Goal: Contribute content: Add original content to the website for others to see

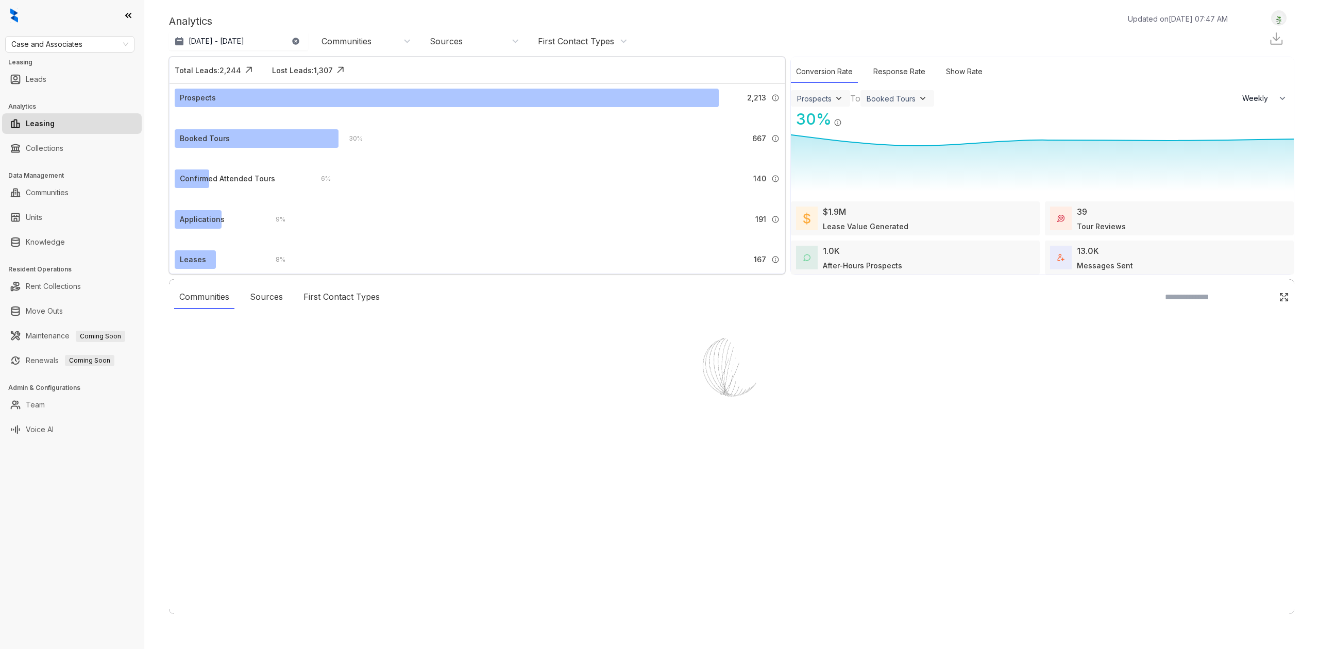
select select "******"
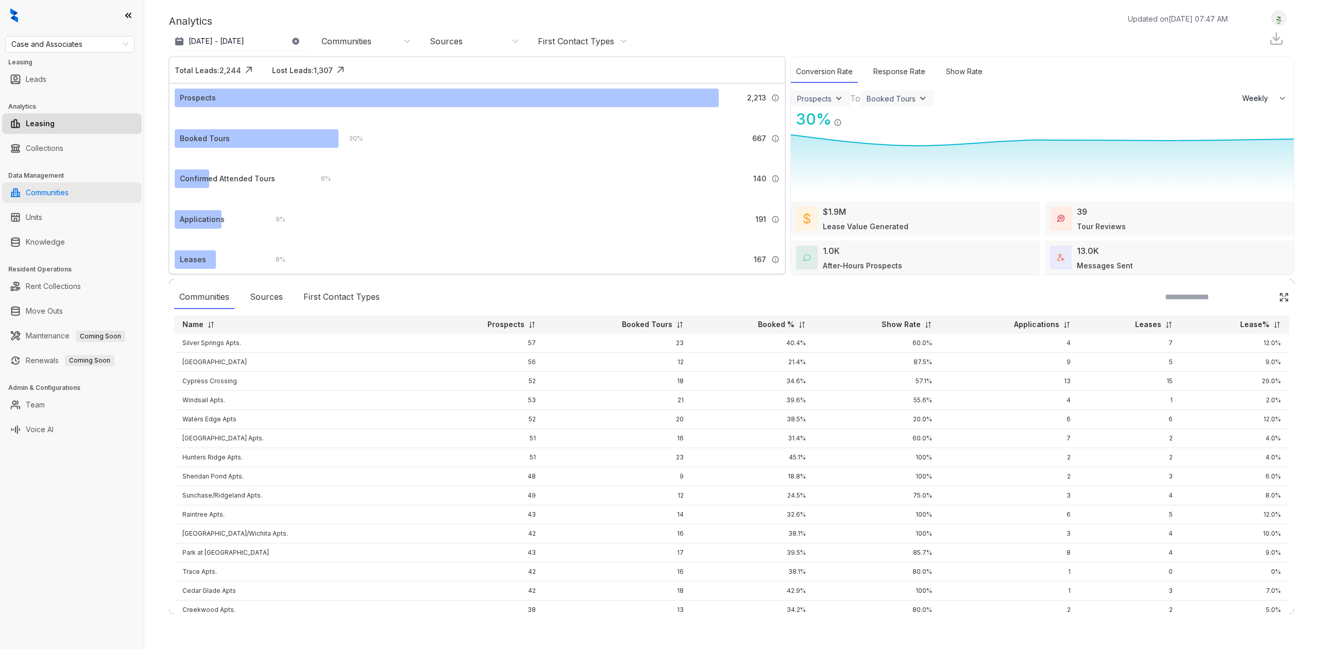
click at [69, 190] on link "Communities" at bounding box center [47, 192] width 43 height 21
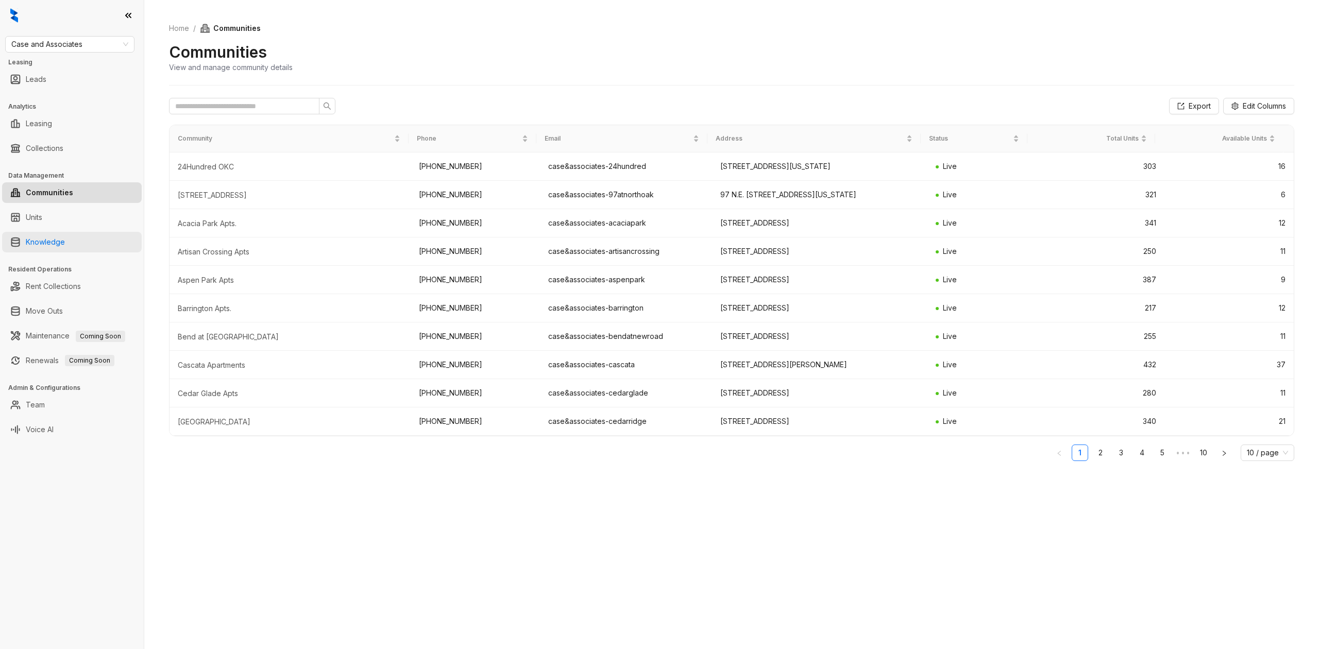
click at [65, 250] on link "Knowledge" at bounding box center [45, 242] width 39 height 21
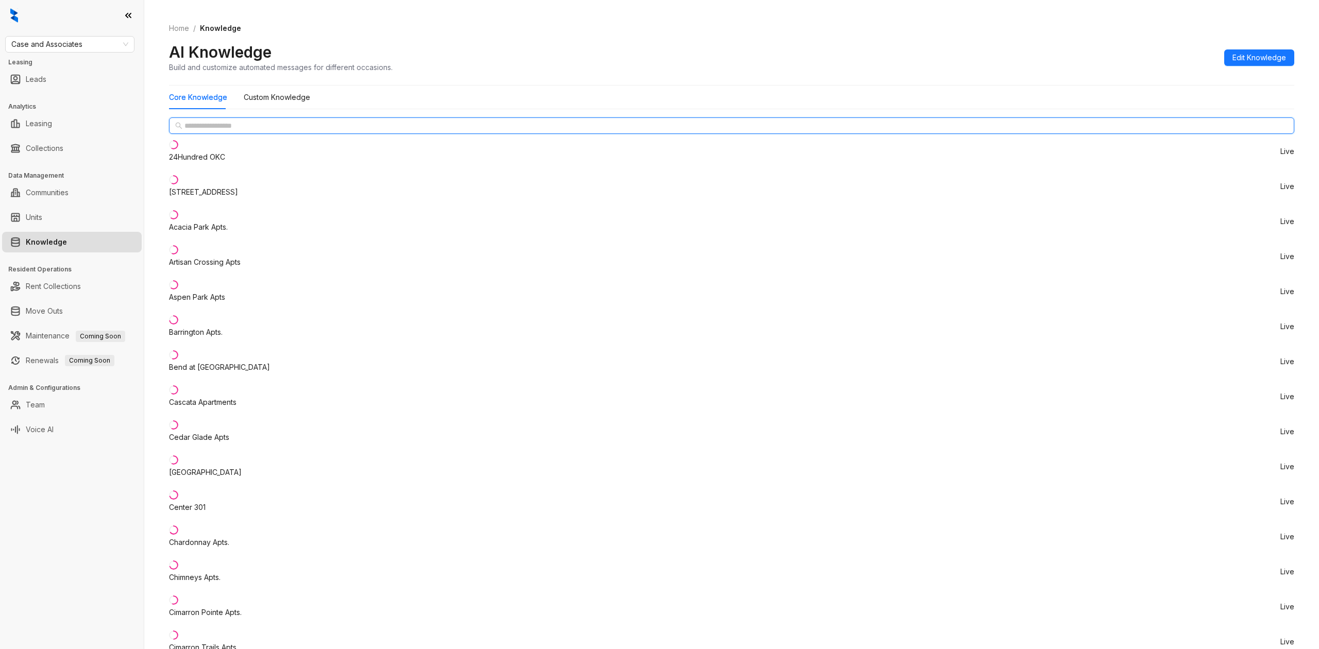
click at [244, 131] on input "text" at bounding box center [731, 125] width 1095 height 11
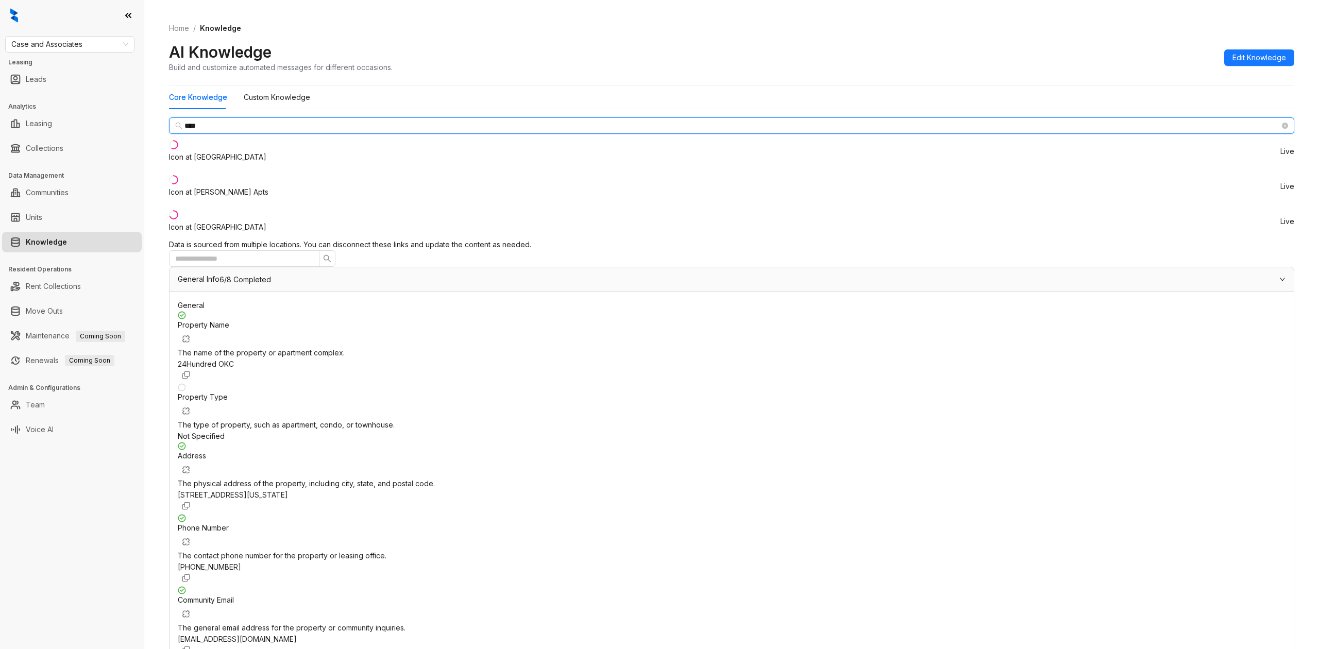
type input "****"
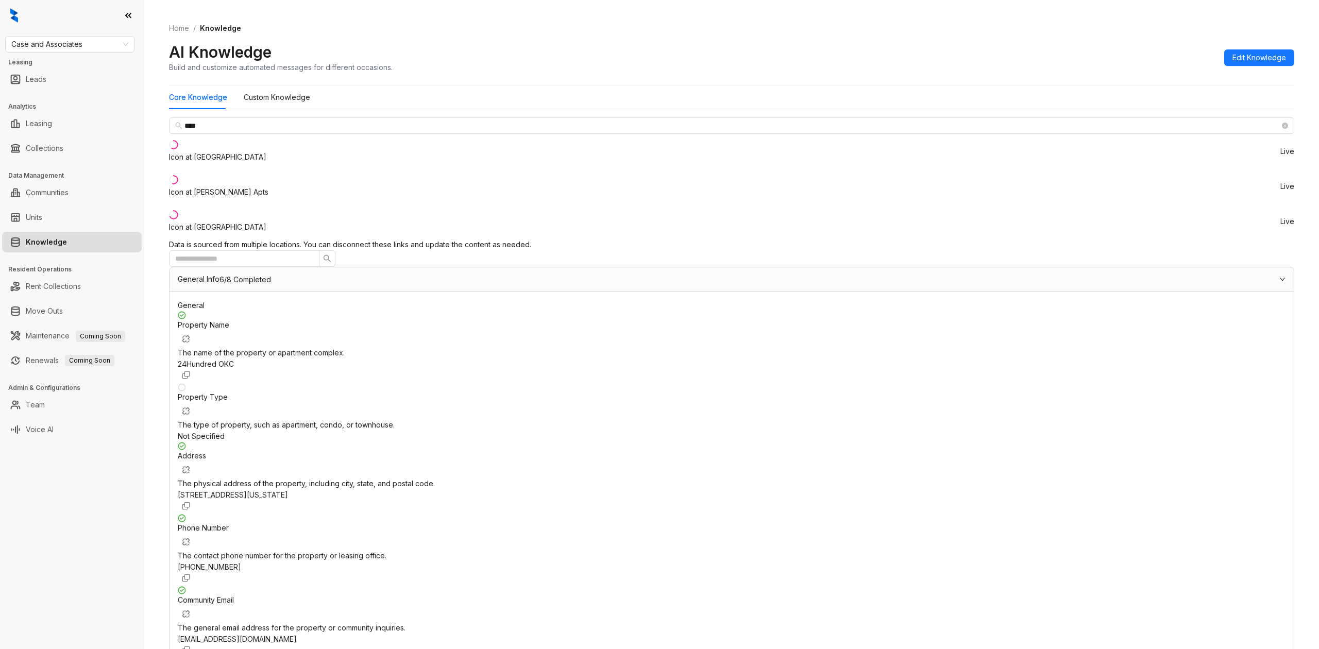
click at [239, 163] on div "Icon at [GEOGRAPHIC_DATA]" at bounding box center [217, 156] width 97 height 11
click at [674, 274] on div "General Info 6/8 Completed" at bounding box center [725, 279] width 1095 height 11
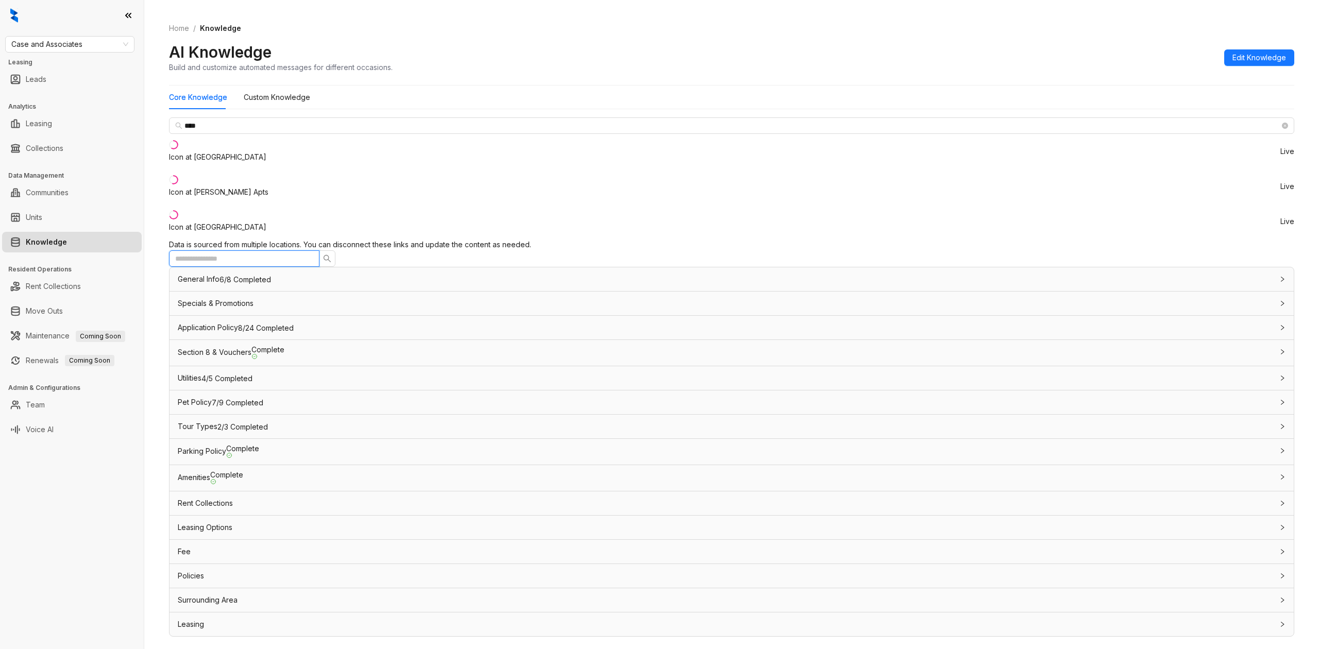
click at [305, 253] on input "text" at bounding box center [240, 258] width 130 height 11
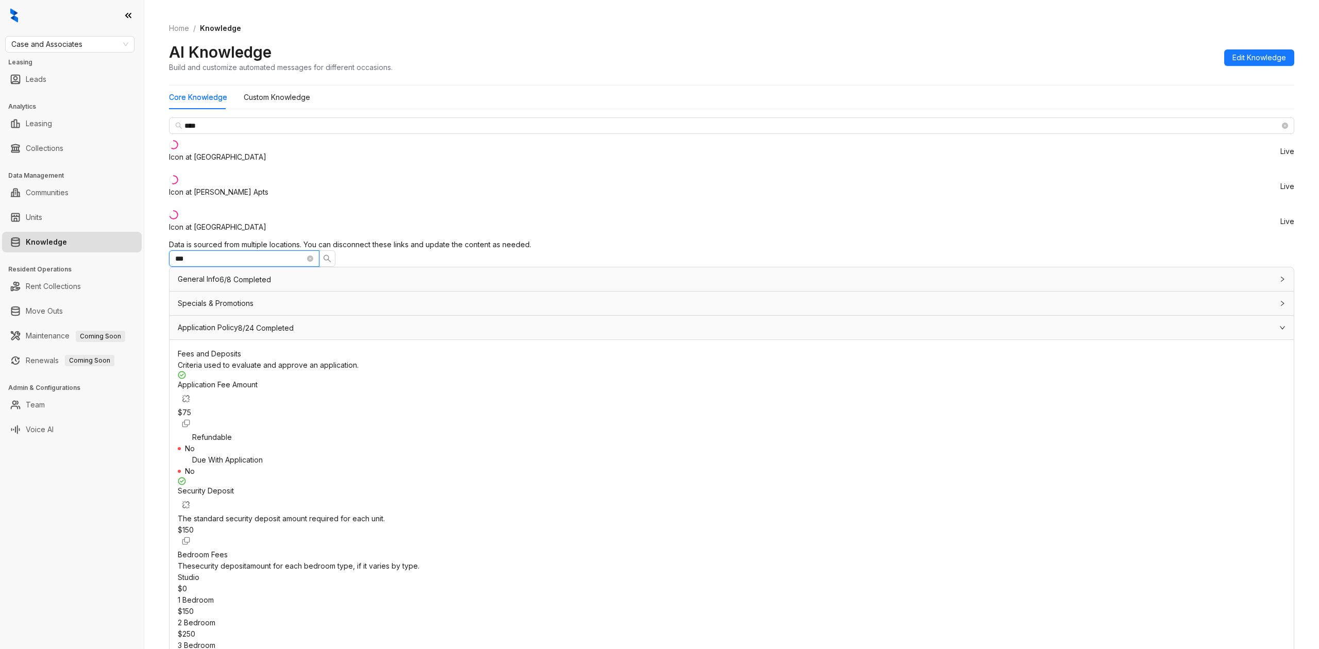
scroll to position [755, 0]
type input "***"
drag, startPoint x: 792, startPoint y: 259, endPoint x: 866, endPoint y: 259, distance: 73.2
click at [866, 525] on div "$ 150" at bounding box center [732, 530] width 1108 height 11
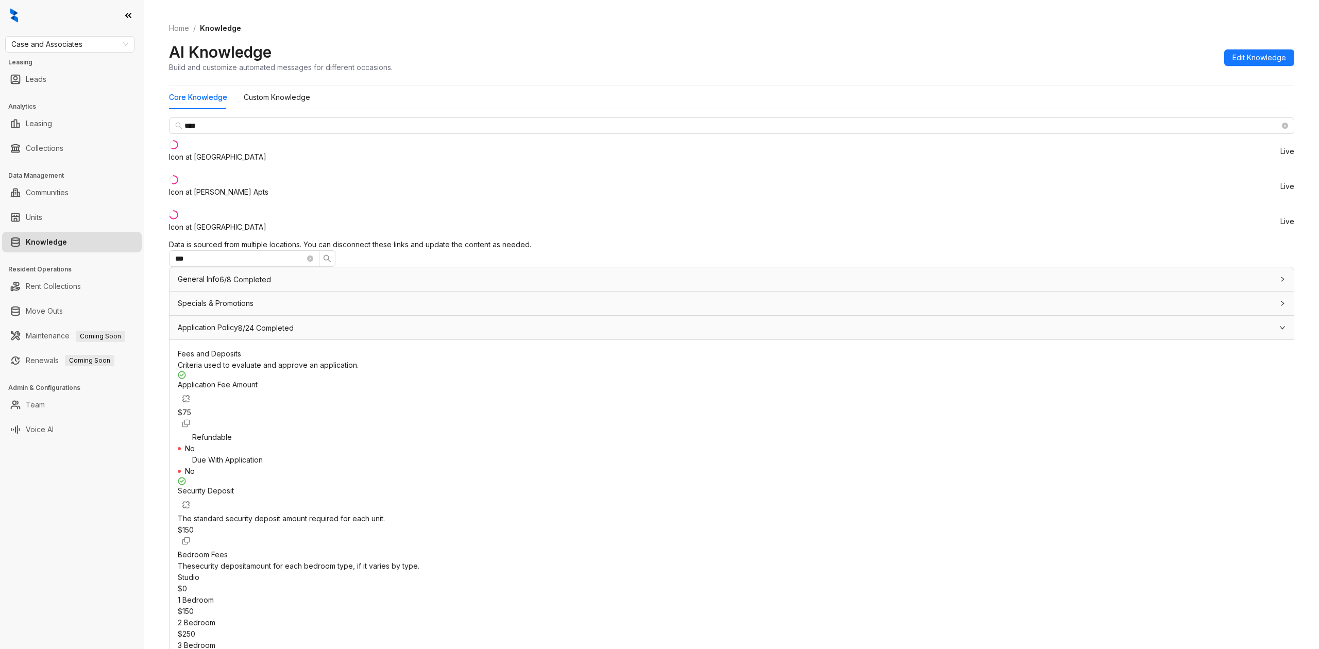
click at [425, 513] on div "The standard security deposit amount required for each unit." at bounding box center [732, 518] width 1108 height 11
click at [358, 485] on div "Security Deposit" at bounding box center [732, 499] width 1108 height 28
drag, startPoint x: 355, startPoint y: 258, endPoint x: 852, endPoint y: 303, distance: 498.8
click at [852, 477] on div "Security Deposit The standard security deposit amount required for each unit. $…" at bounding box center [732, 604] width 1108 height 254
click at [887, 549] on div "Bedroom Fees The security deposit amount for each bedroom type, if it varies by…" at bounding box center [732, 560] width 1108 height 23
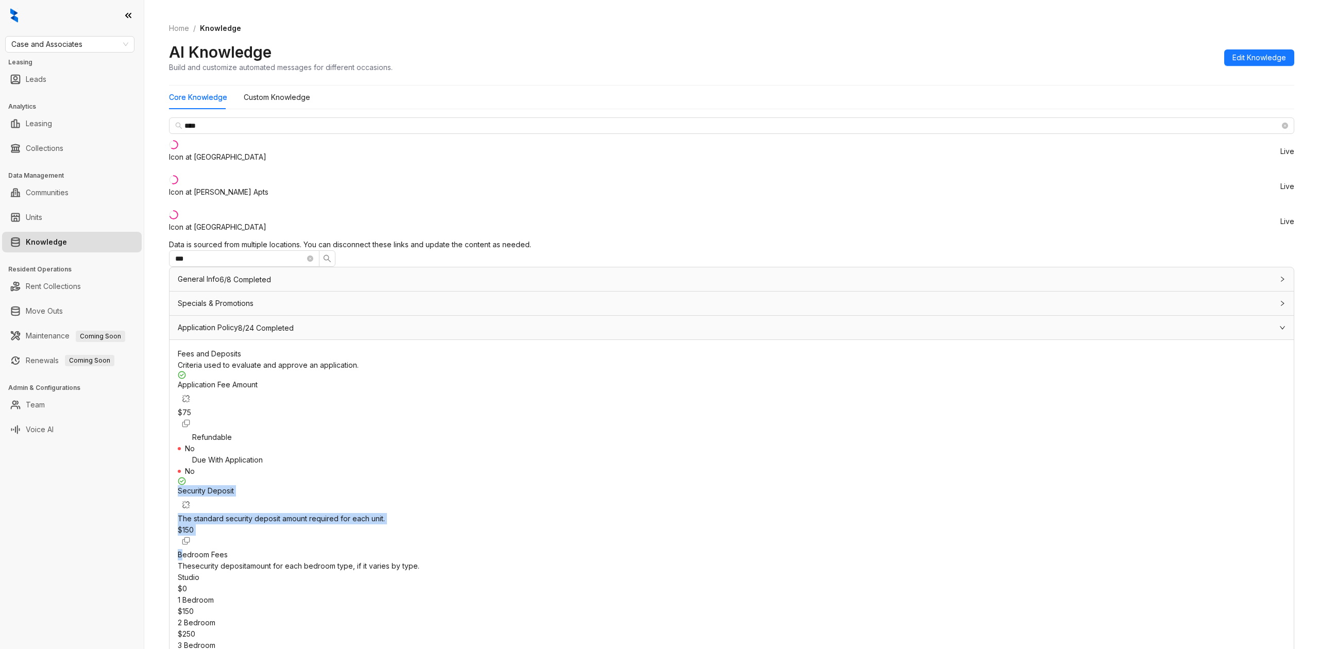
drag, startPoint x: 353, startPoint y: 261, endPoint x: 355, endPoint y: 283, distance: 22.3
click at [355, 477] on div "Security Deposit The standard security deposit amount required for each unit. $…" at bounding box center [732, 604] width 1108 height 254
click at [345, 549] on div "Bedroom Fees The security deposit amount for each bedroom type, if it varies by…" at bounding box center [732, 560] width 1108 height 23
drag, startPoint x: 355, startPoint y: 256, endPoint x: 353, endPoint y: 270, distance: 14.5
click at [353, 485] on div "Security Deposit The standard security deposit amount required for each unit." at bounding box center [732, 504] width 1108 height 39
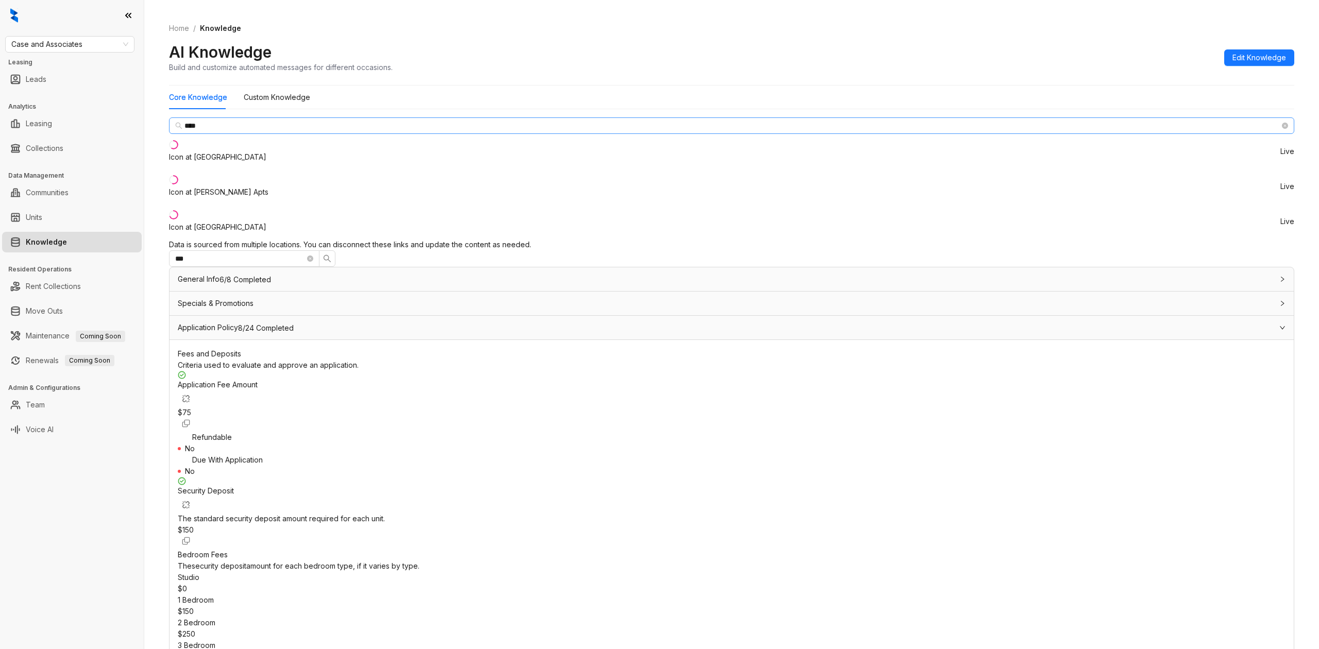
click at [1282, 131] on span at bounding box center [1285, 125] width 6 height 11
click at [1282, 129] on icon "close-circle" at bounding box center [1285, 126] width 6 height 6
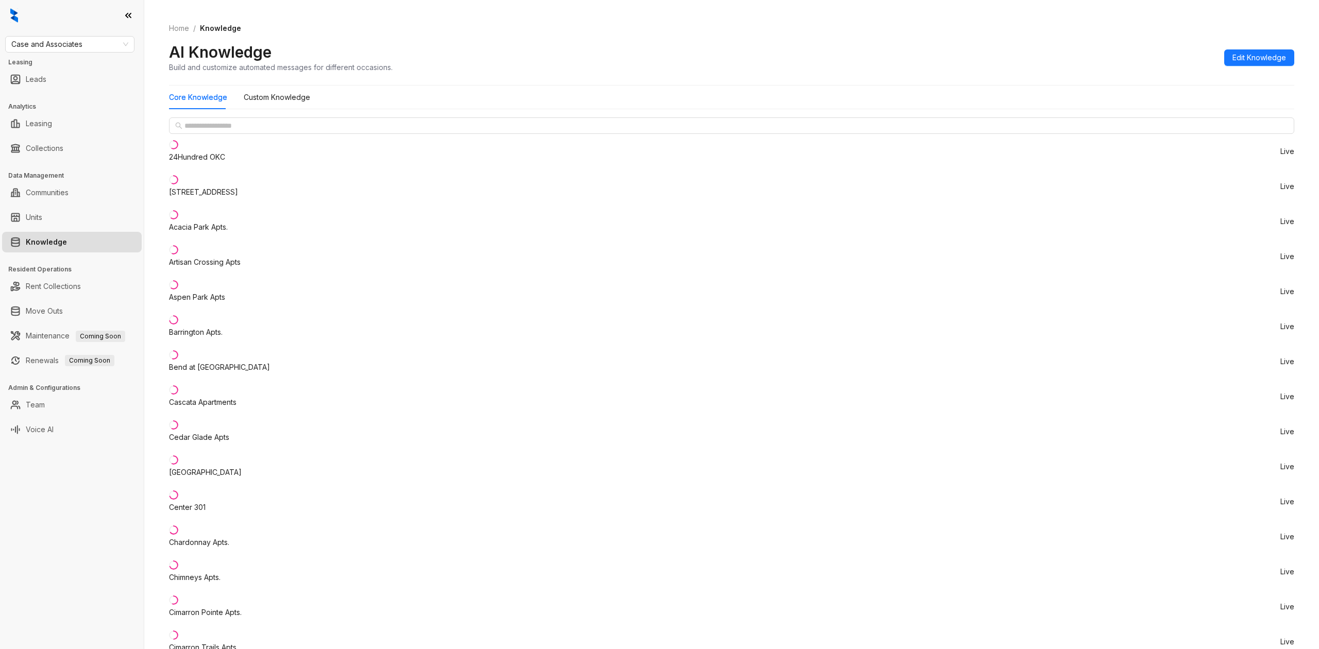
click at [219, 163] on div "24Hundred OKC" at bounding box center [197, 156] width 56 height 11
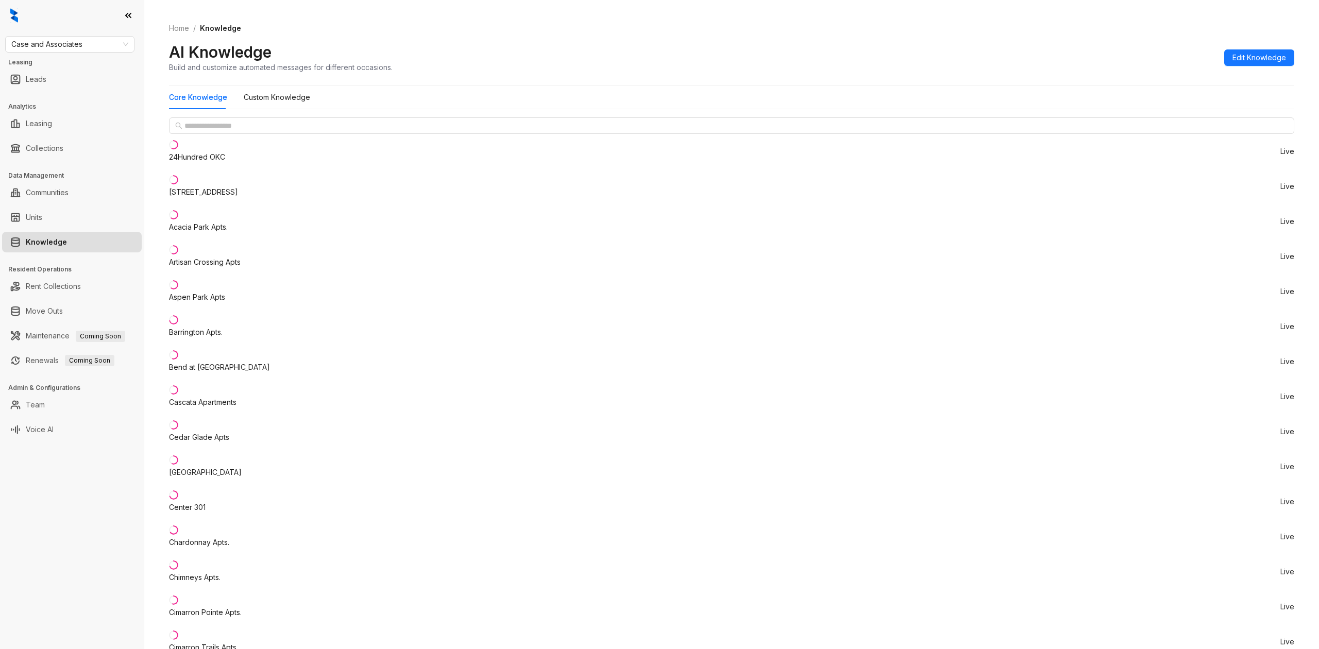
scroll to position [957, 0]
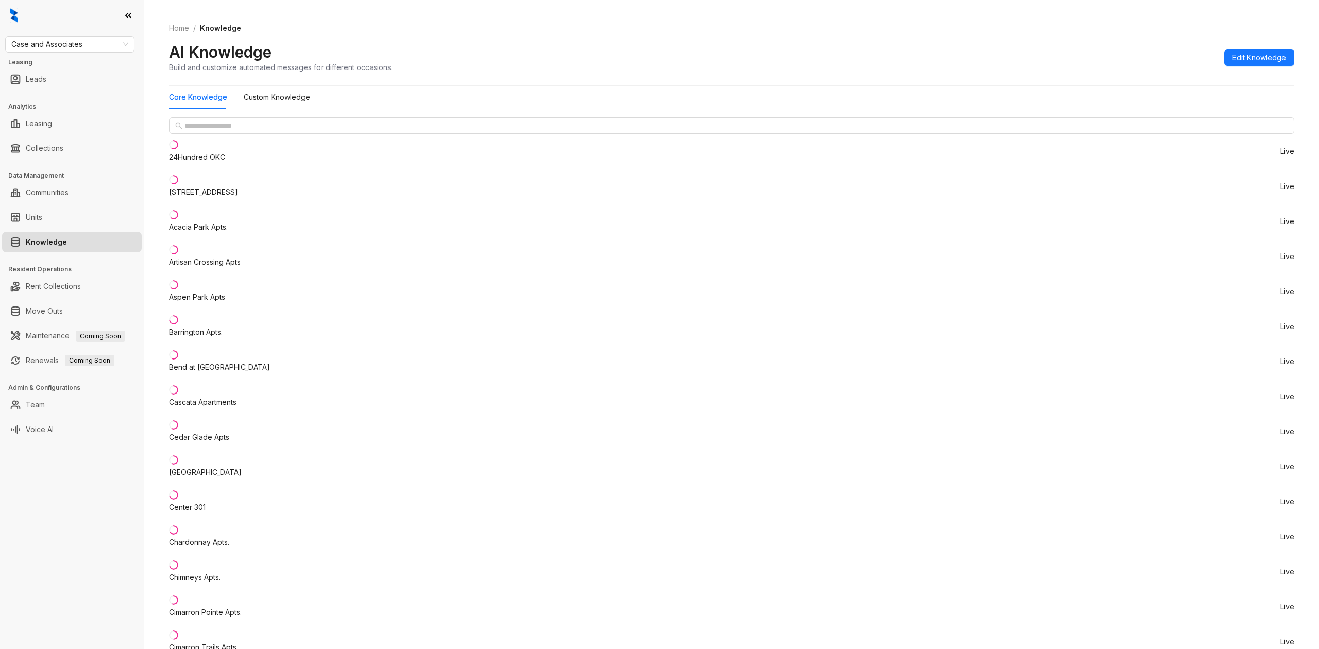
type input "***"
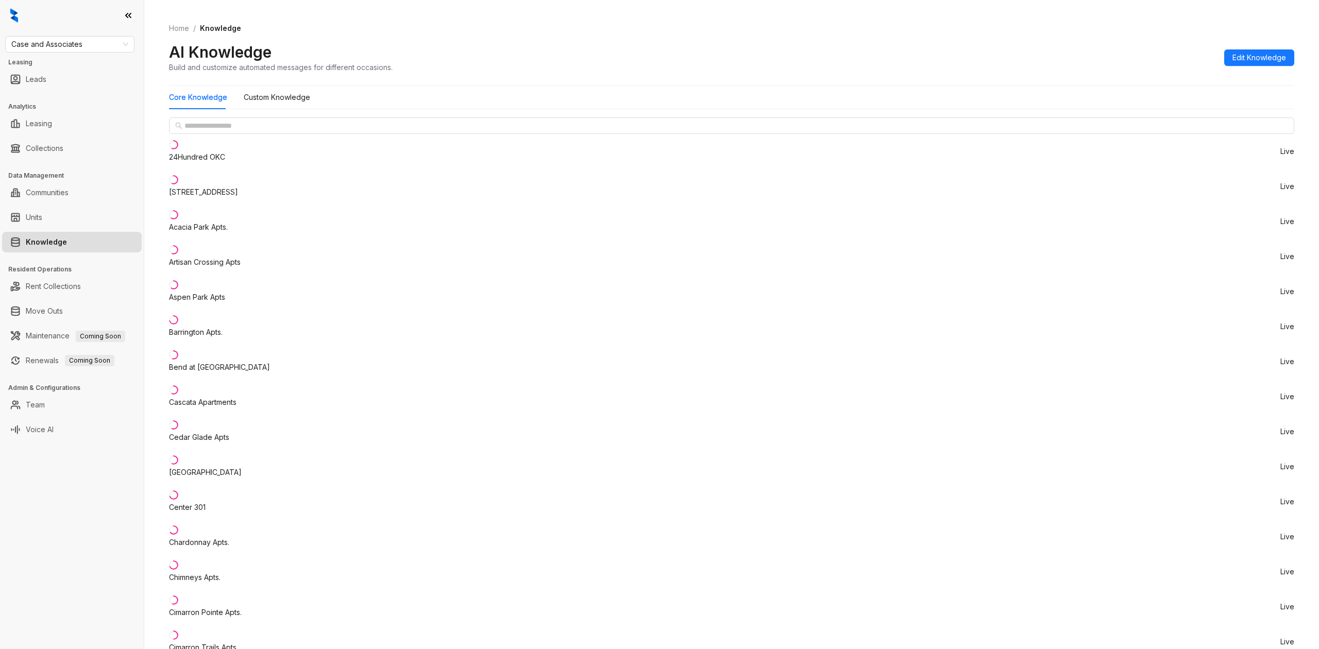
click at [286, 93] on Knowledge "Custom Knowledge" at bounding box center [277, 97] width 66 height 11
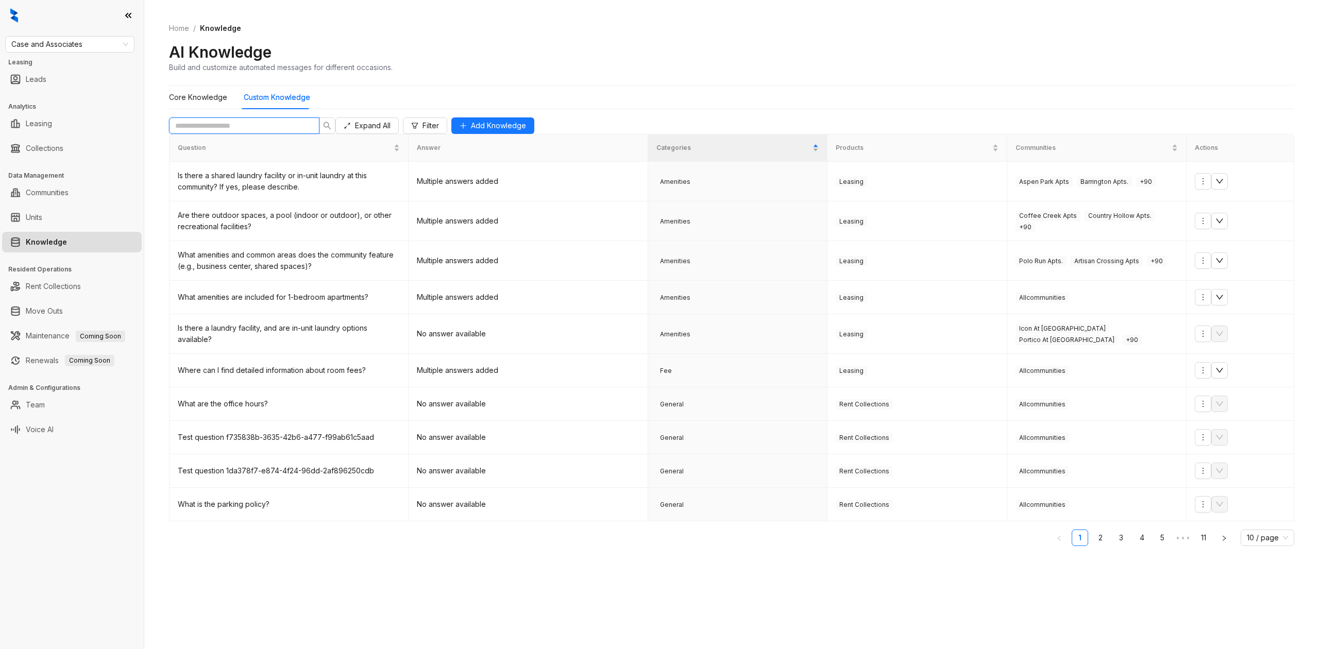
click at [276, 131] on input "text" at bounding box center [240, 125] width 130 height 11
click at [526, 131] on span "Add Knowledge" at bounding box center [498, 125] width 55 height 11
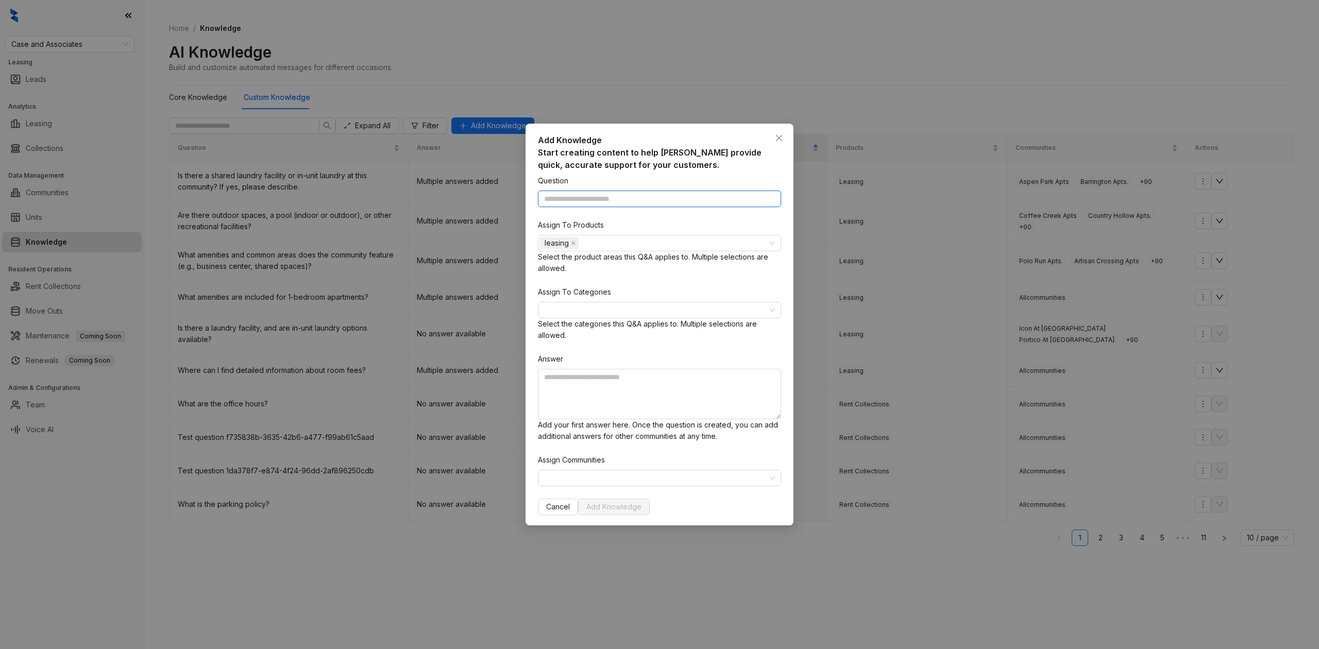
click at [713, 205] on input "Question" at bounding box center [659, 199] width 243 height 16
type input "****"
click at [683, 250] on div "leasing" at bounding box center [654, 243] width 228 height 14
type input "**********"
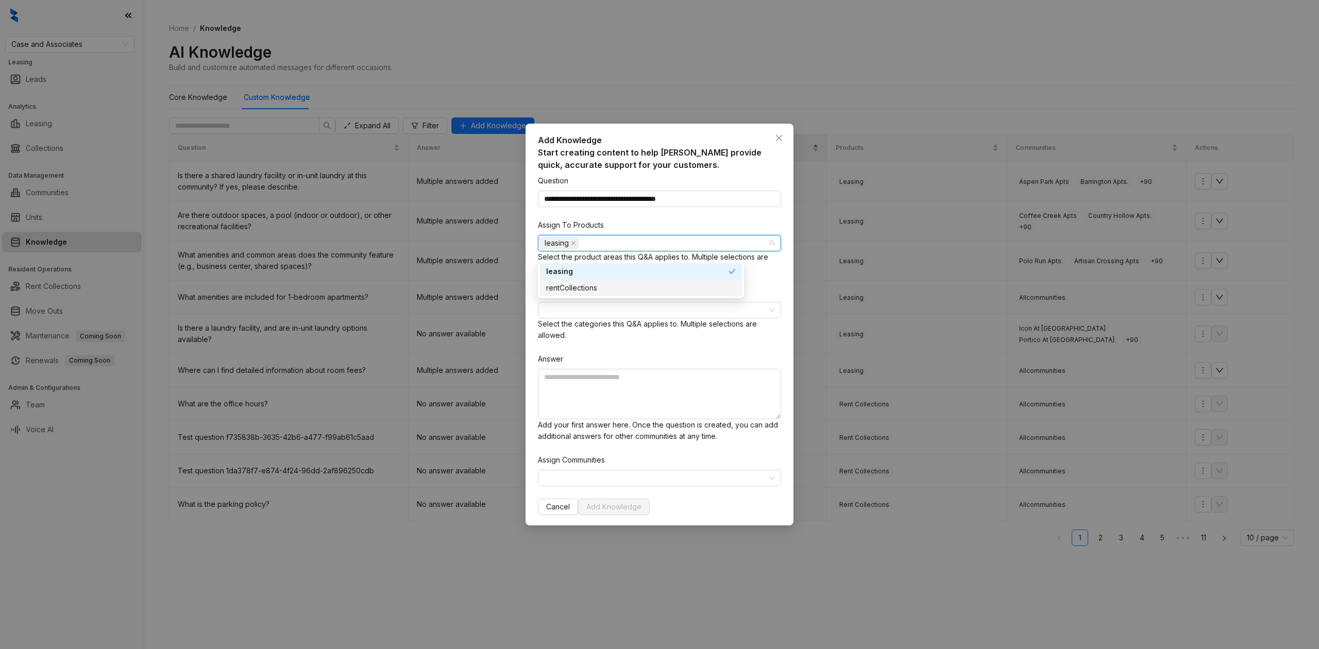
click at [760, 301] on div "**********" at bounding box center [659, 345] width 243 height 340
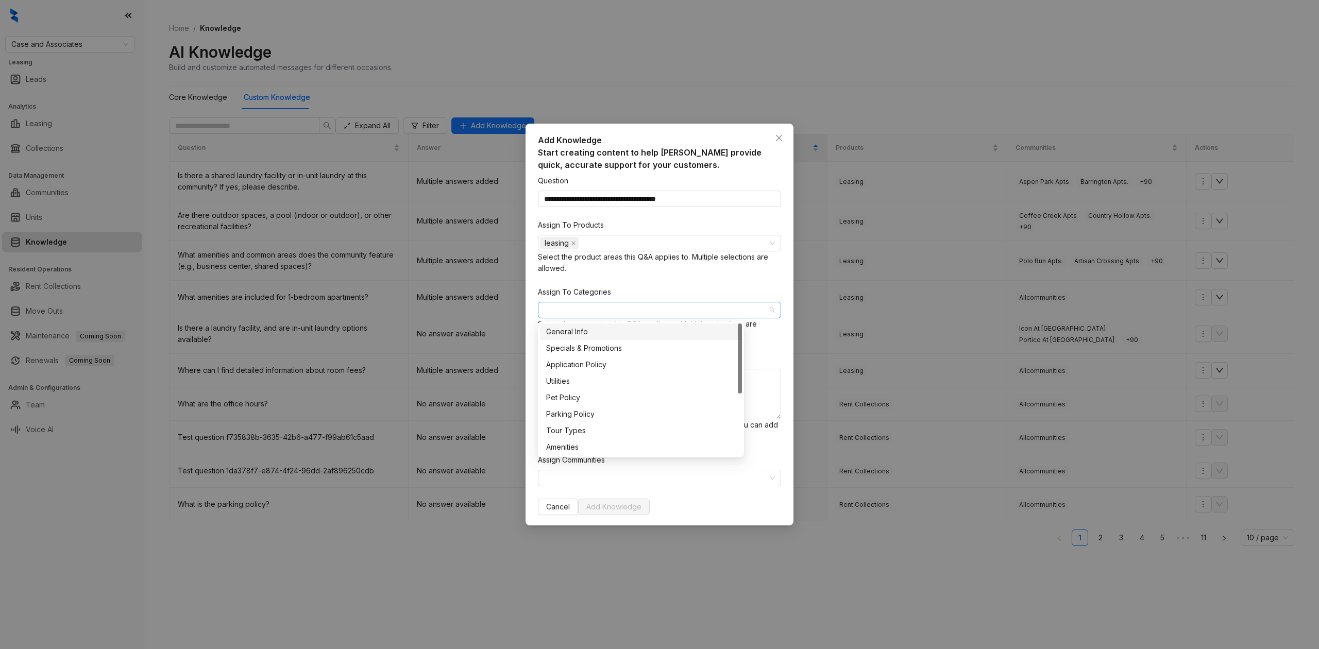
click at [588, 315] on div at bounding box center [654, 310] width 228 height 14
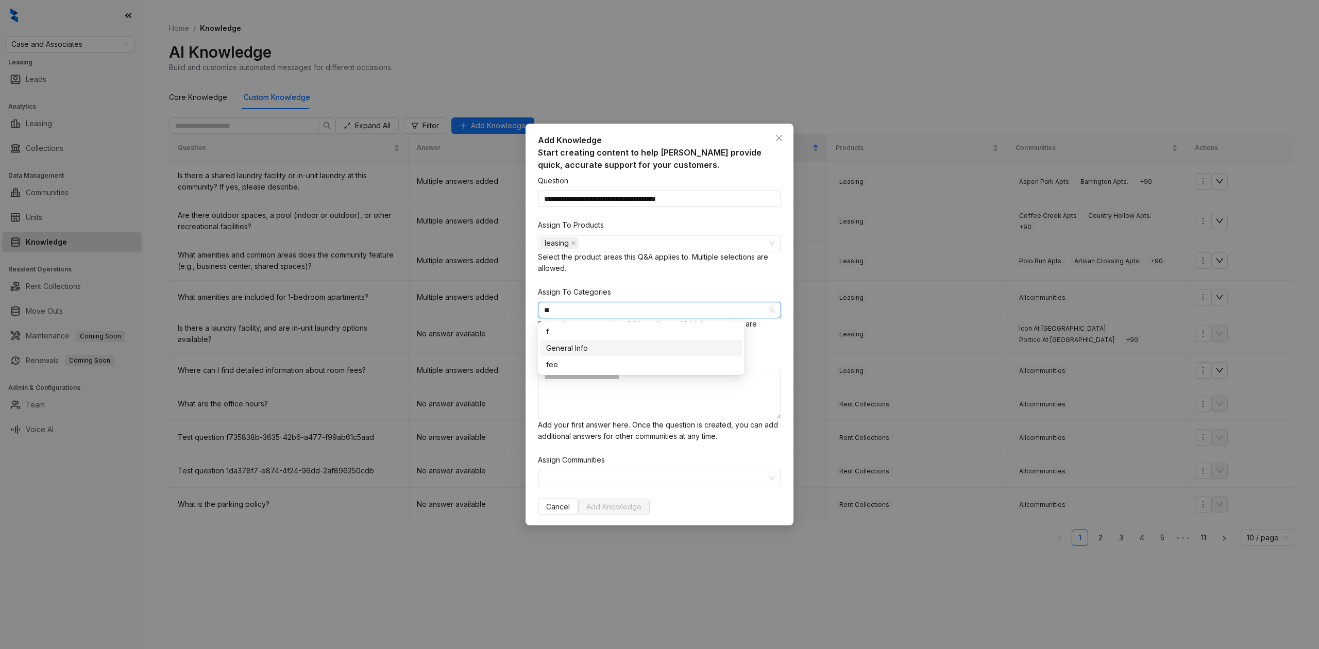
type input "***"
click at [593, 331] on div "fee" at bounding box center [641, 331] width 190 height 11
click at [765, 351] on div "**********" at bounding box center [659, 345] width 243 height 340
click at [617, 384] on textarea at bounding box center [659, 394] width 243 height 50
click at [678, 471] on div at bounding box center [654, 478] width 228 height 14
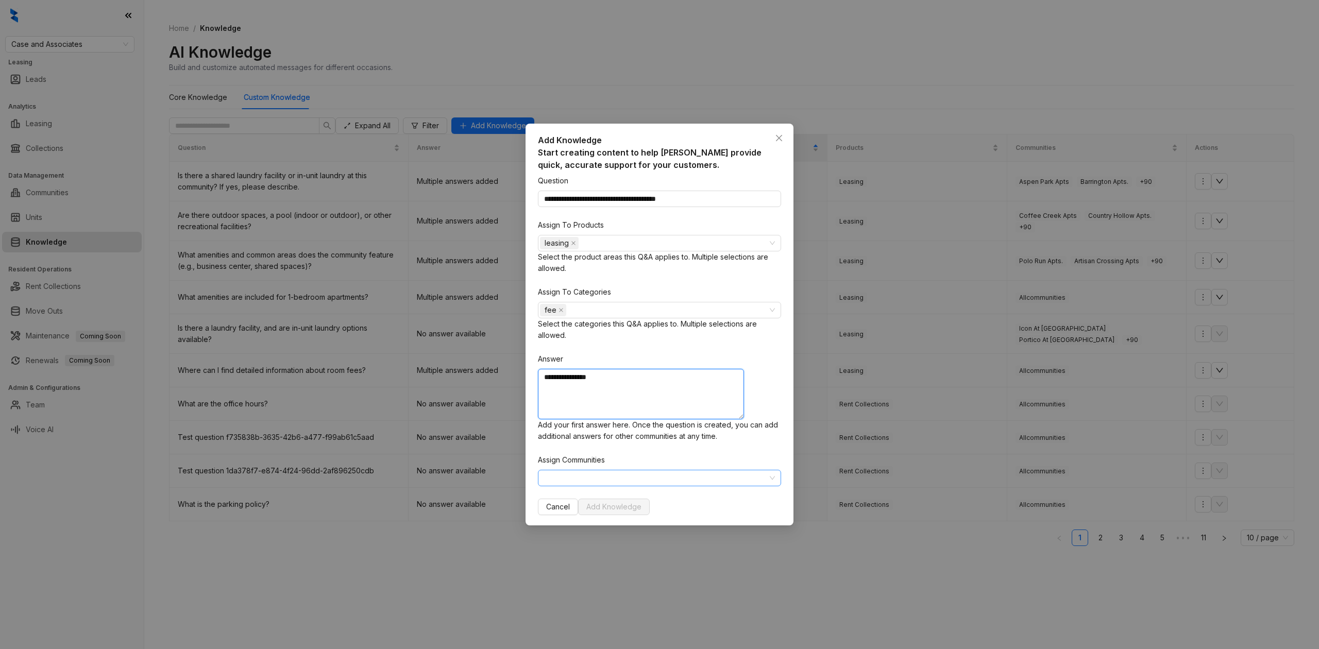
type textarea "**********"
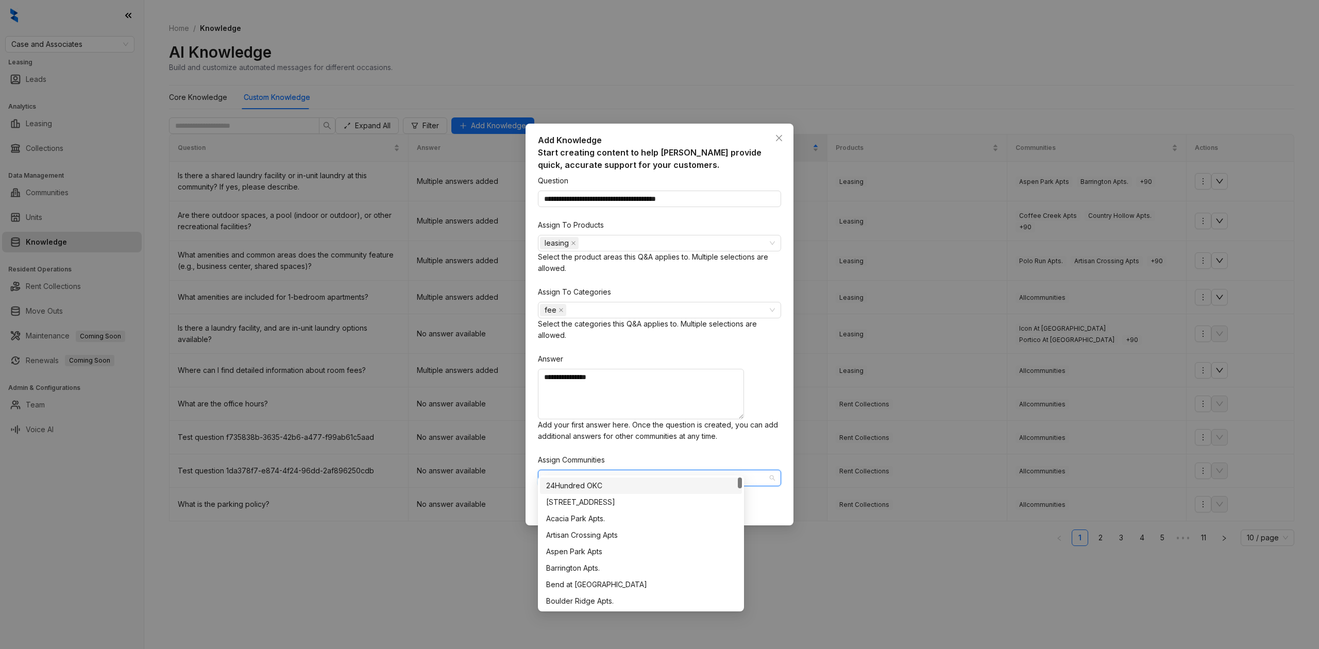
click at [597, 482] on div "24Hundred OKC" at bounding box center [641, 485] width 190 height 11
click at [644, 602] on div "Windsail Apts." at bounding box center [641, 601] width 190 height 11
click at [614, 499] on div "[STREET_ADDRESS]" at bounding box center [641, 502] width 190 height 11
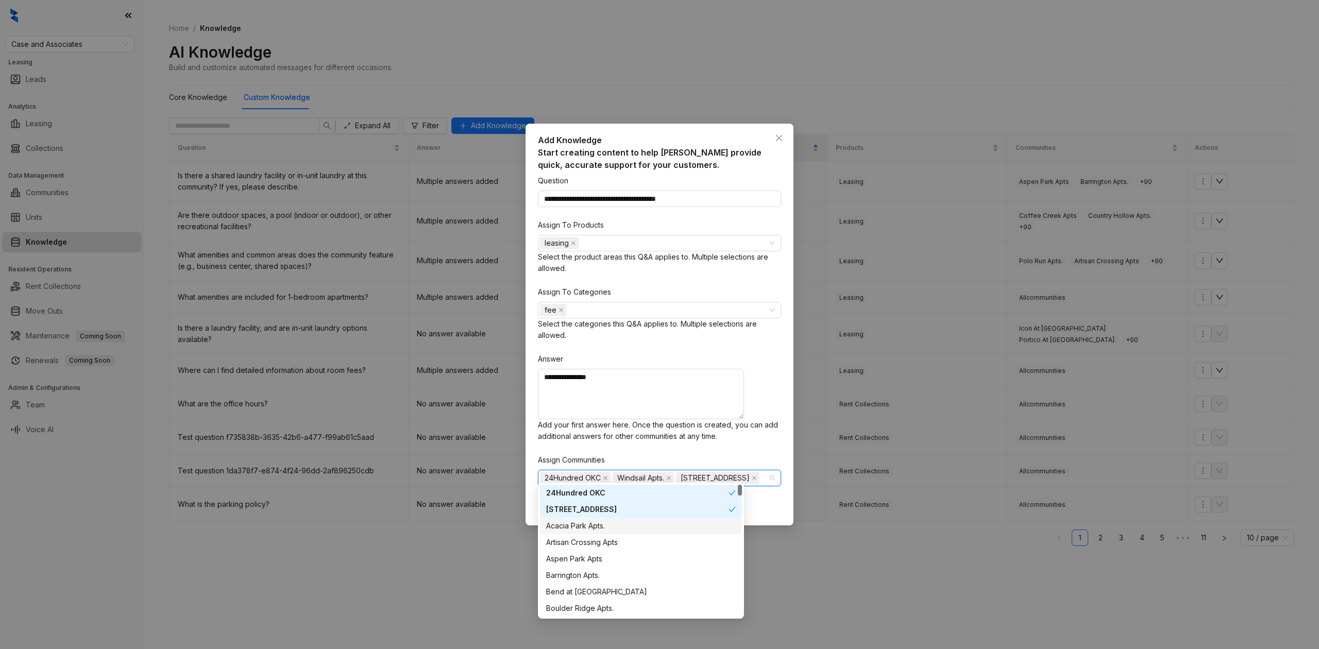
click at [617, 521] on div "Acacia Park Apts." at bounding box center [641, 525] width 190 height 11
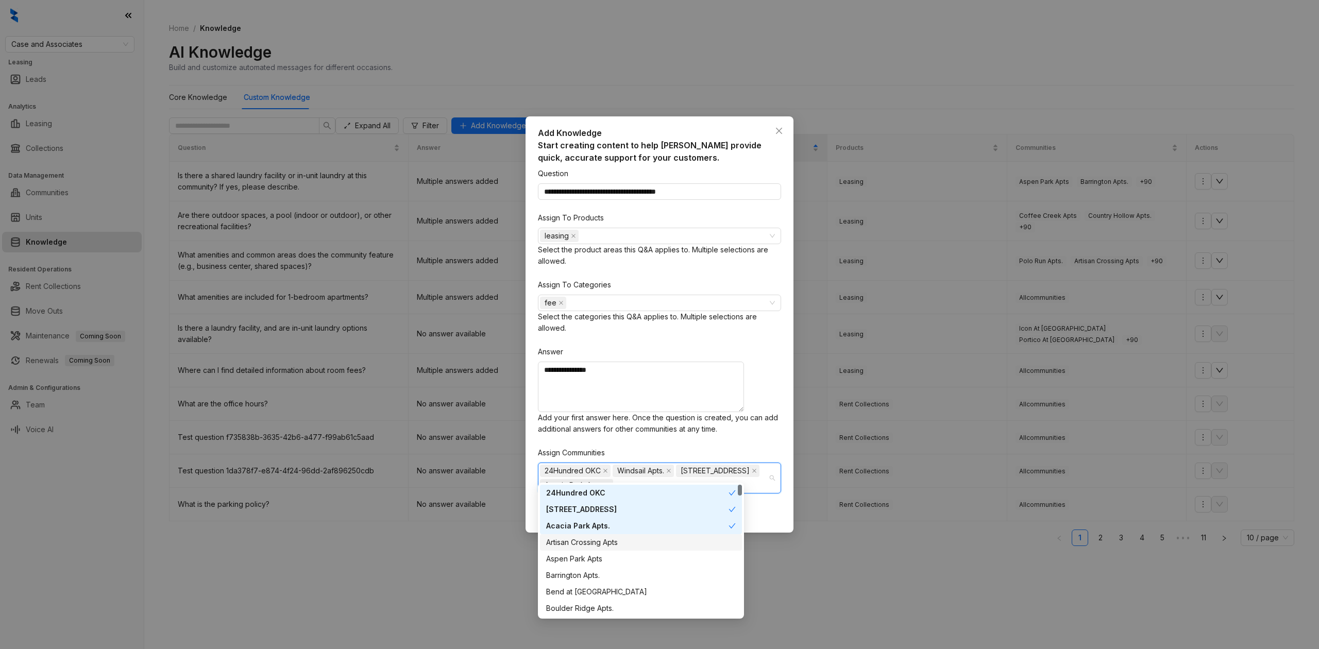
click at [617, 539] on div "Artisan Crossing Apts" at bounding box center [641, 542] width 190 height 11
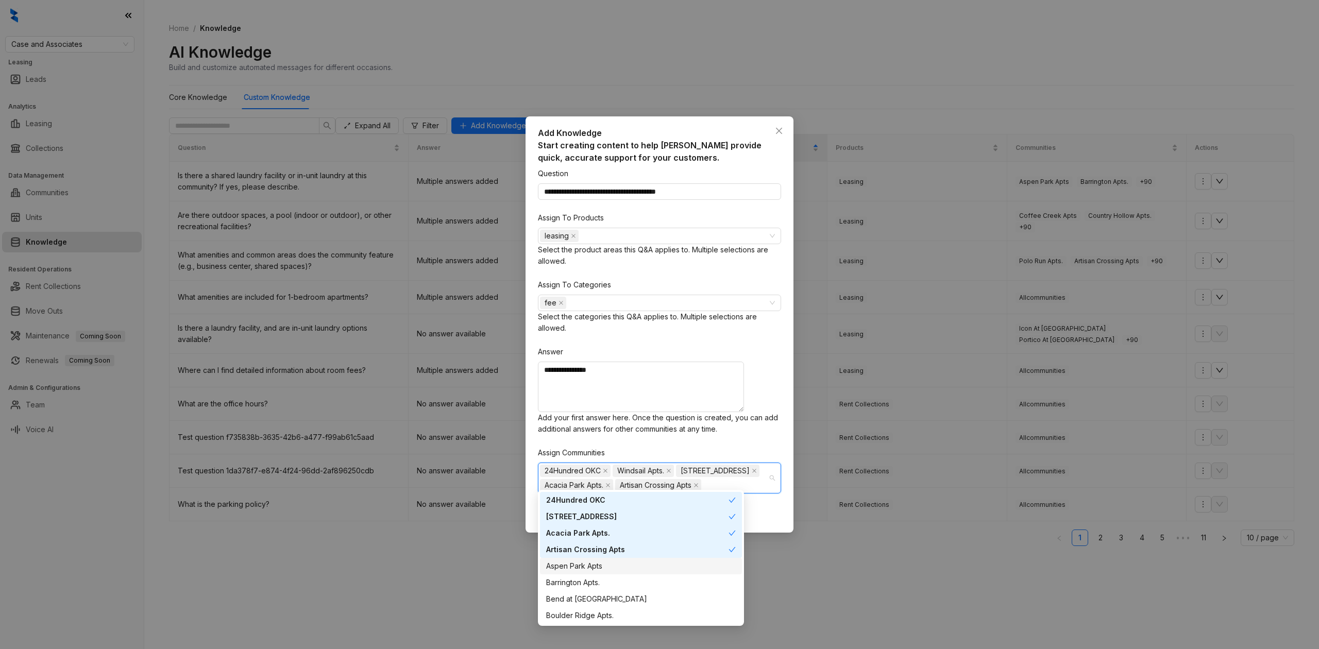
click at [621, 563] on div "Aspen Park Apts" at bounding box center [641, 566] width 190 height 11
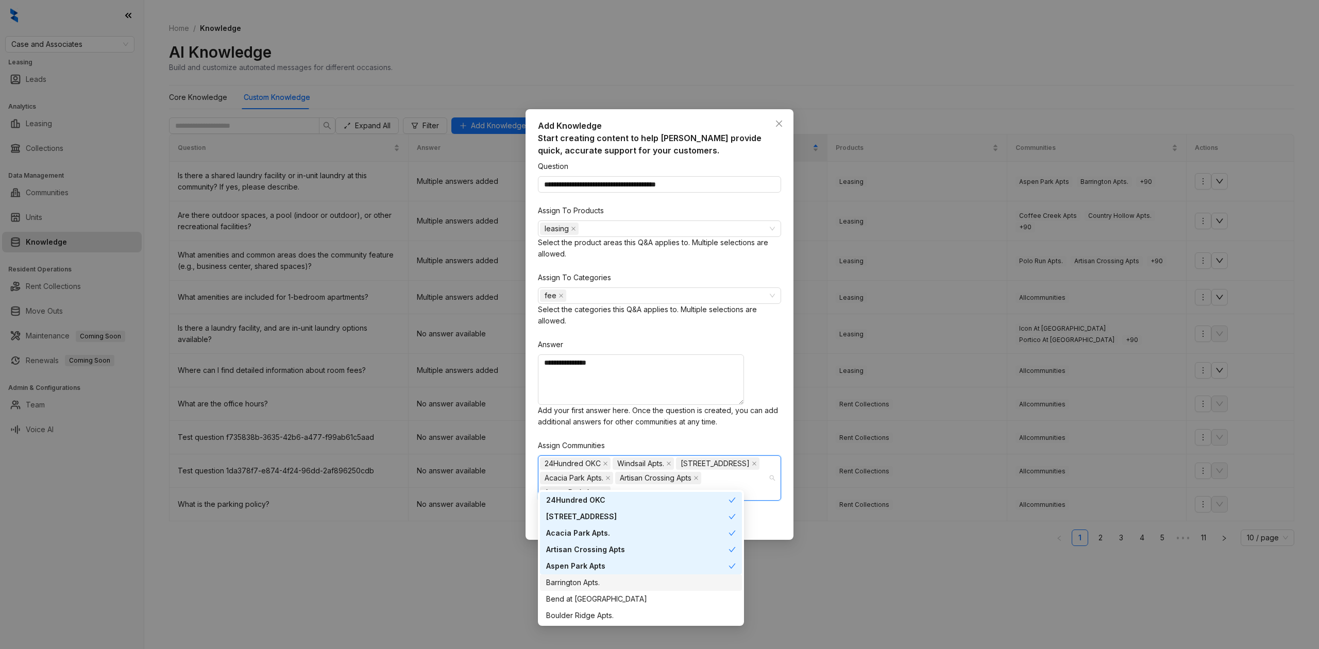
click at [622, 581] on div "Barrington Apts." at bounding box center [641, 582] width 190 height 11
click at [623, 604] on div "Bend at [GEOGRAPHIC_DATA]" at bounding box center [641, 606] width 190 height 11
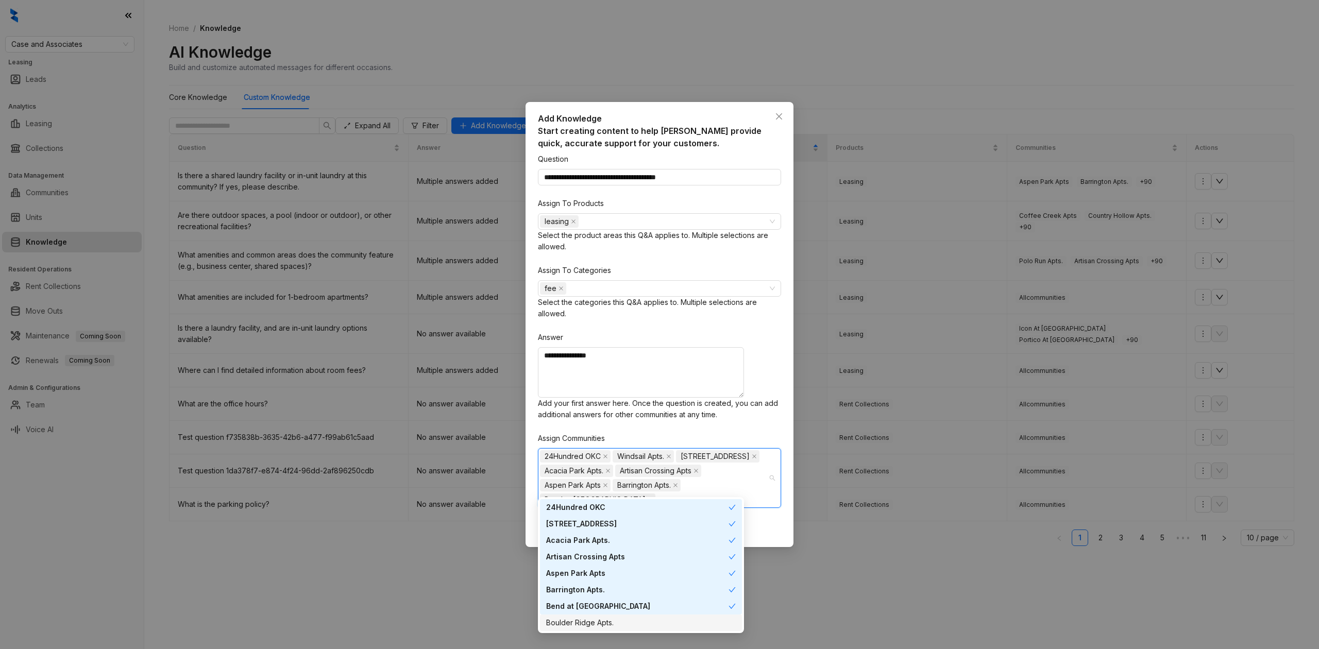
click at [625, 621] on div "Boulder Ridge Apts." at bounding box center [641, 622] width 190 height 11
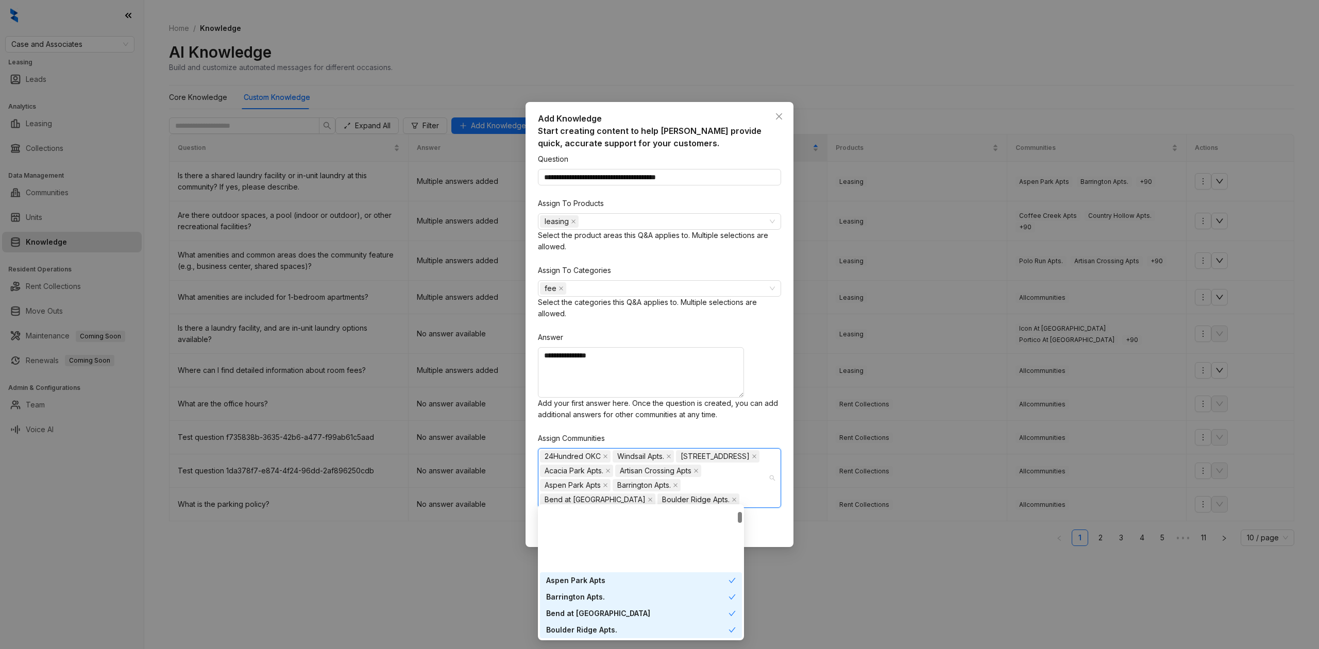
scroll to position [69, 0]
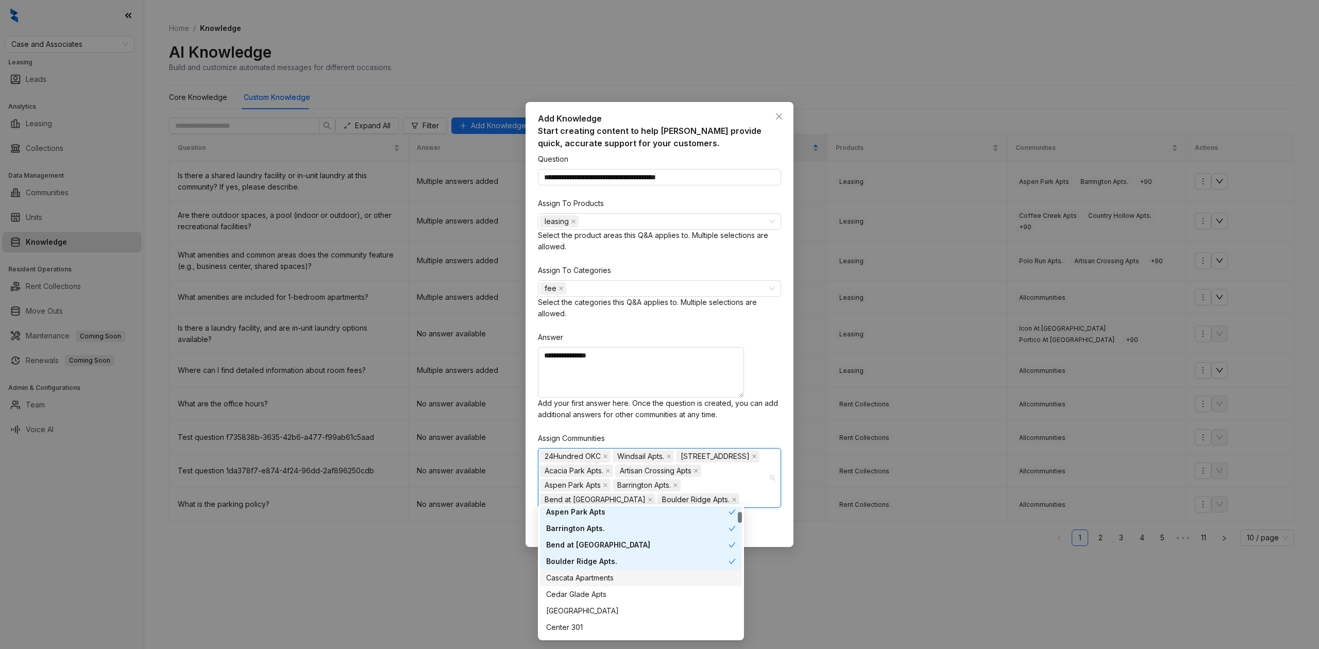
click at [599, 581] on div "Cascata Apartments" at bounding box center [641, 577] width 190 height 11
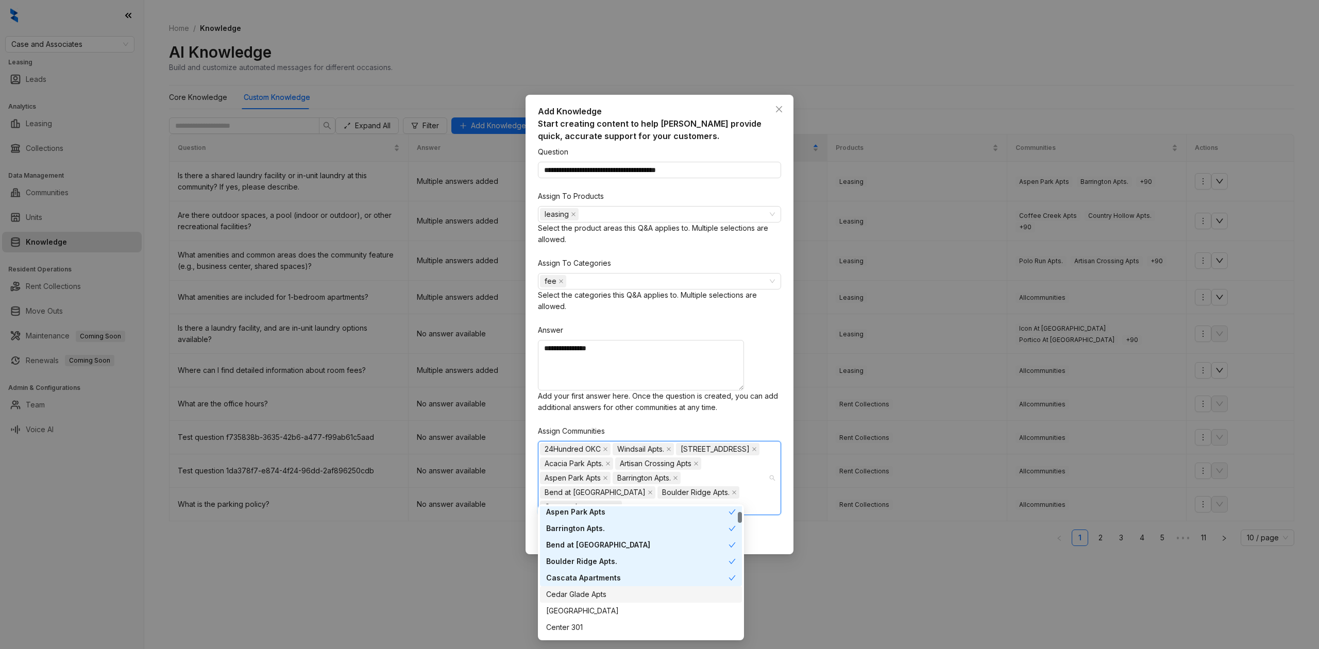
click at [600, 596] on div "Cedar Glade Apts" at bounding box center [641, 594] width 190 height 11
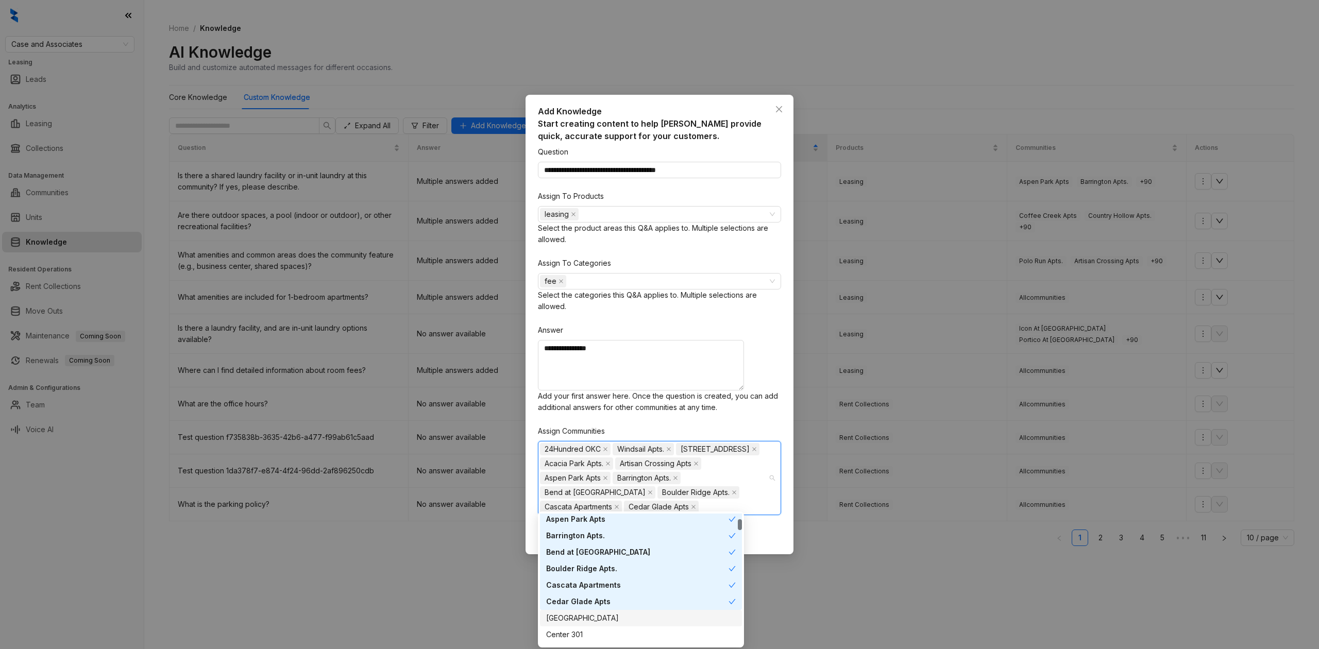
click at [600, 613] on div "[GEOGRAPHIC_DATA]" at bounding box center [641, 618] width 190 height 11
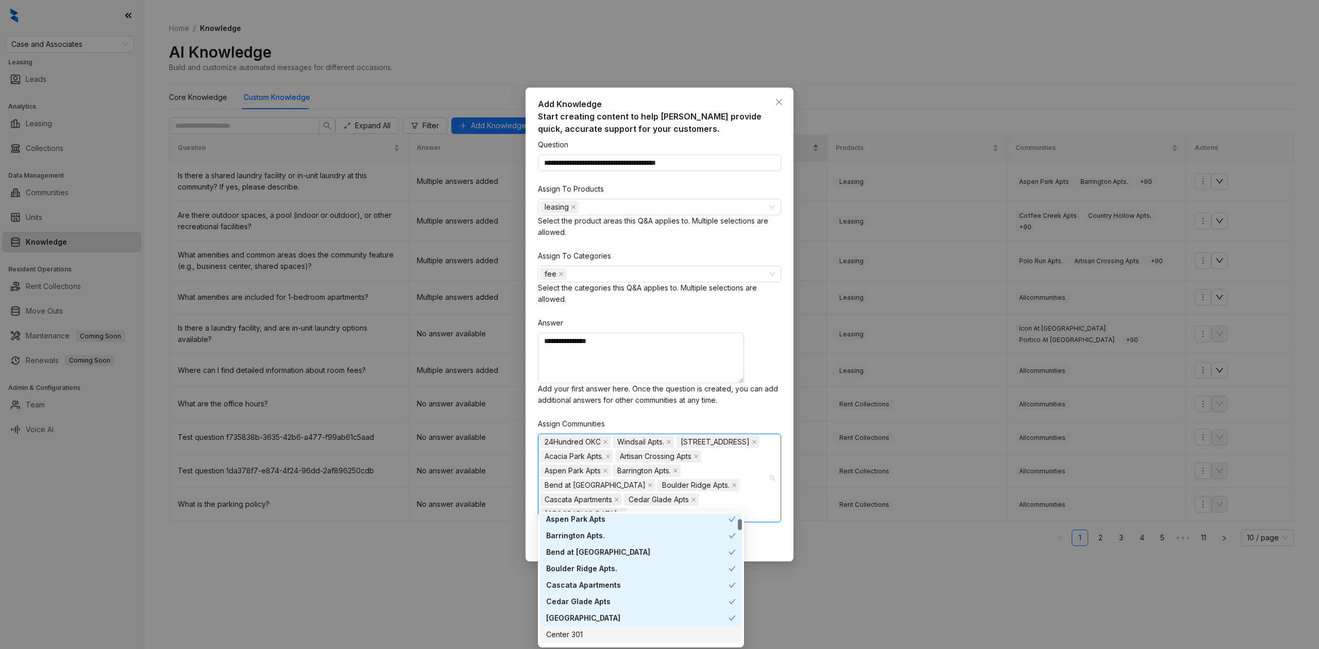
click at [600, 630] on div "Center 301" at bounding box center [641, 634] width 190 height 11
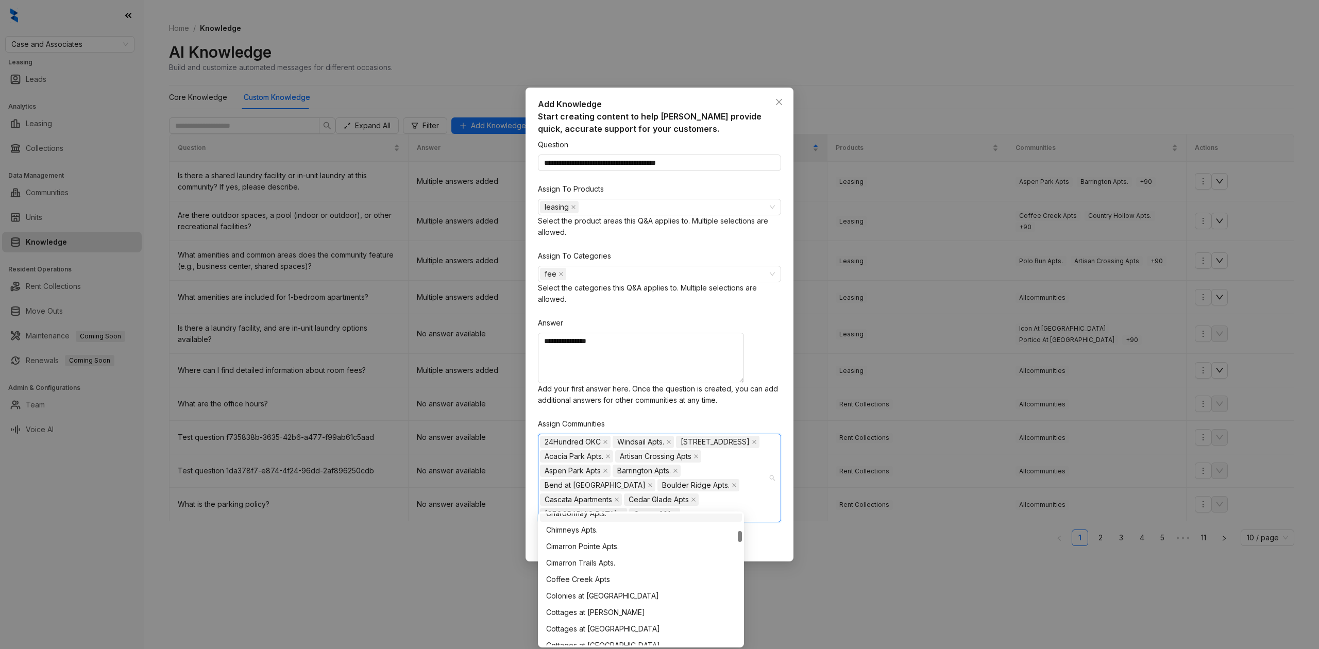
click at [596, 517] on div "Chardonnay Apts." at bounding box center [641, 513] width 190 height 11
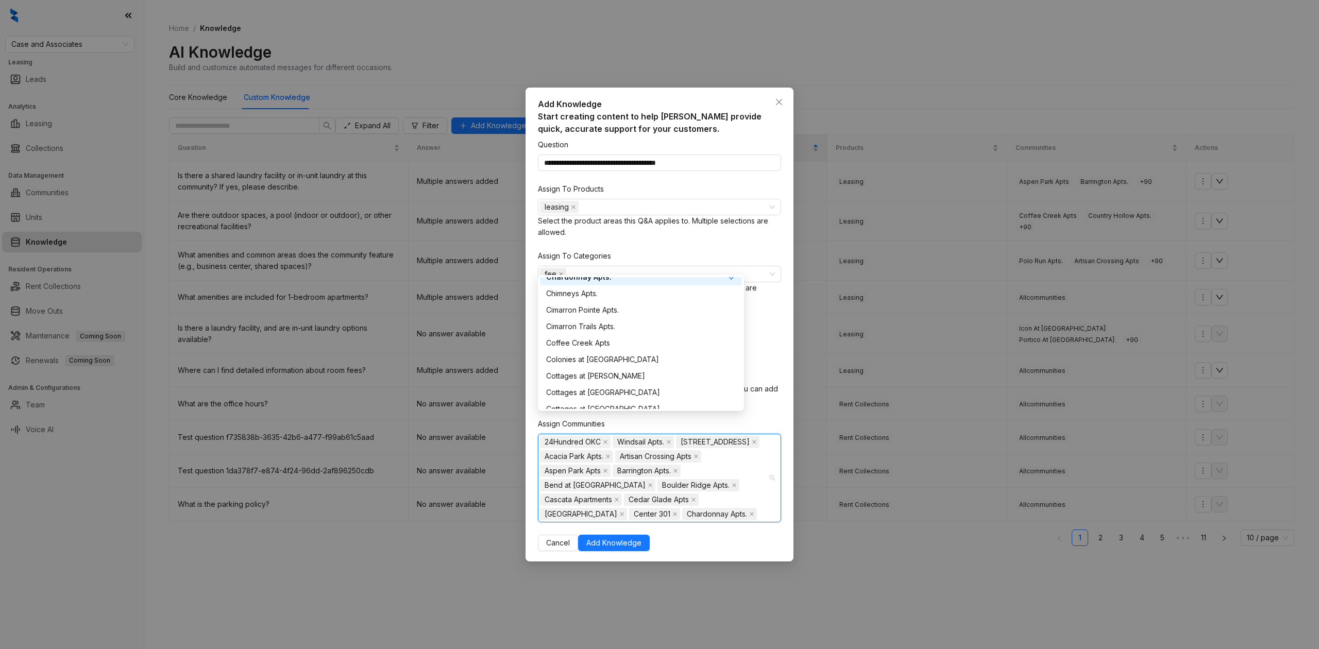
click at [648, 508] on div "24Hundred OKC Windsail Apts. 97 [GEOGRAPHIC_DATA] Apts. [GEOGRAPHIC_DATA] [GEOG…" at bounding box center [654, 478] width 228 height 87
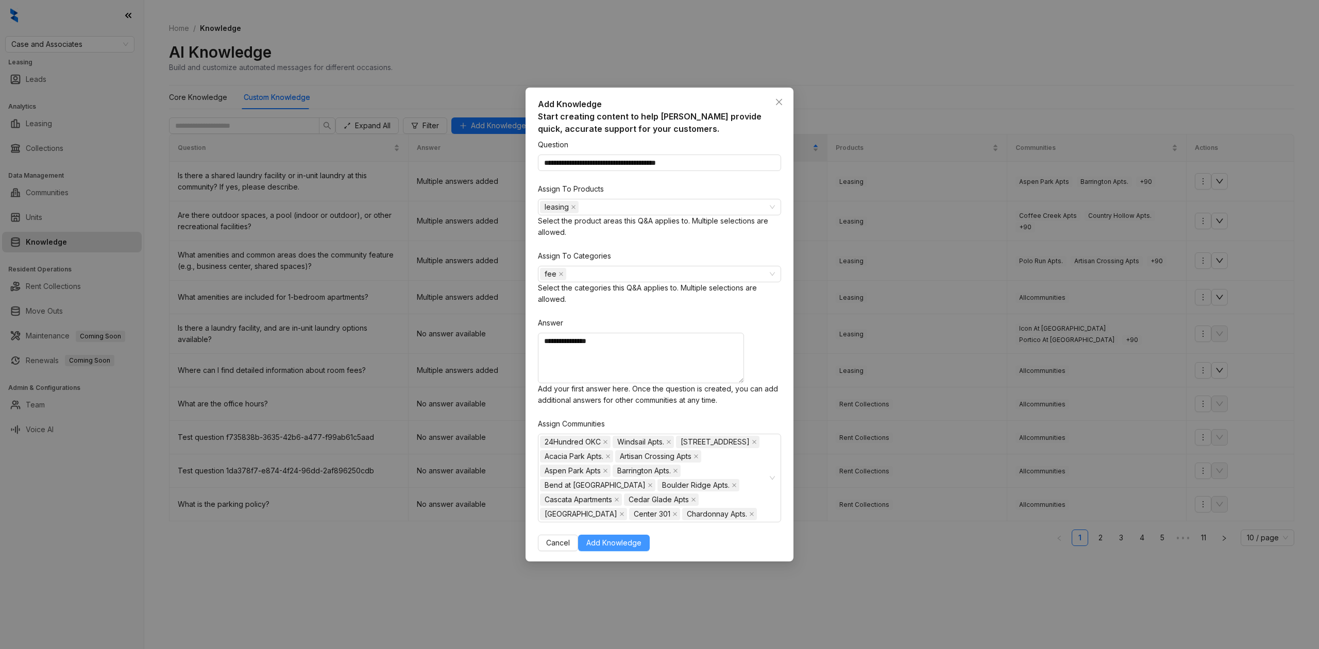
click at [650, 545] on button "Add Knowledge" at bounding box center [614, 543] width 72 height 16
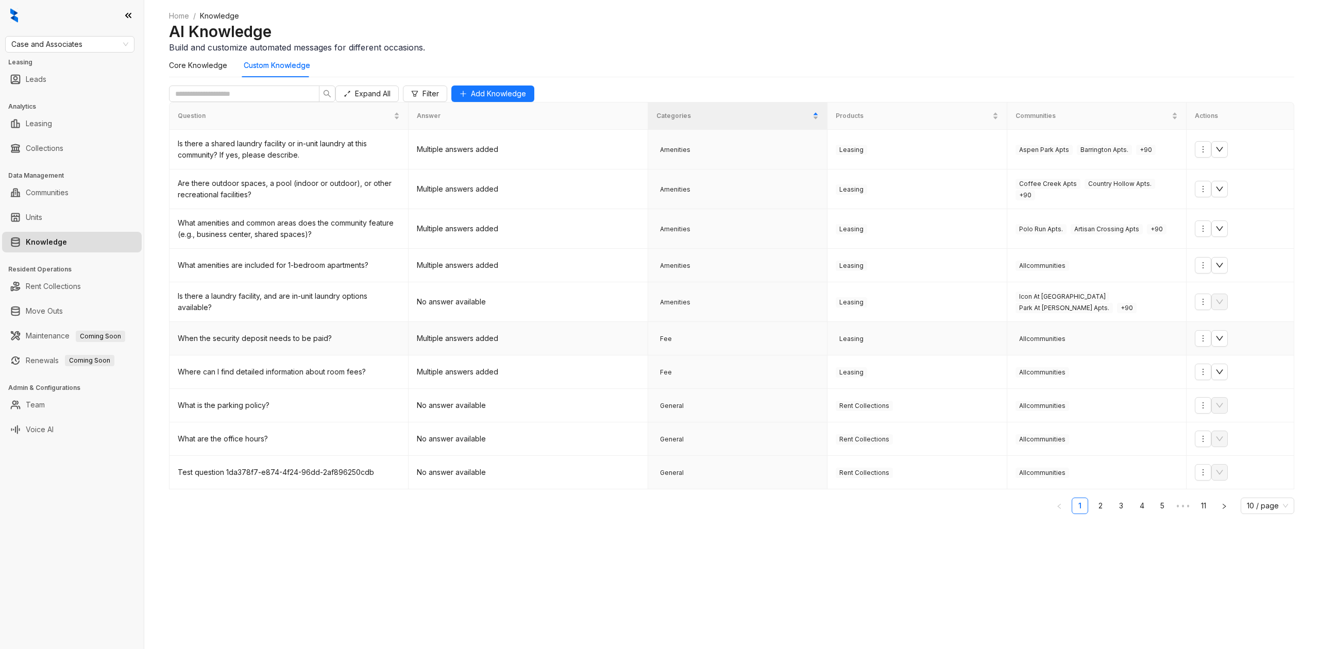
click at [268, 344] on div "When the security deposit needs to be paid?" at bounding box center [289, 338] width 222 height 11
click at [1224, 343] on icon "down" at bounding box center [1220, 338] width 8 height 8
click at [1206, 343] on icon "more" at bounding box center [1203, 338] width 8 height 8
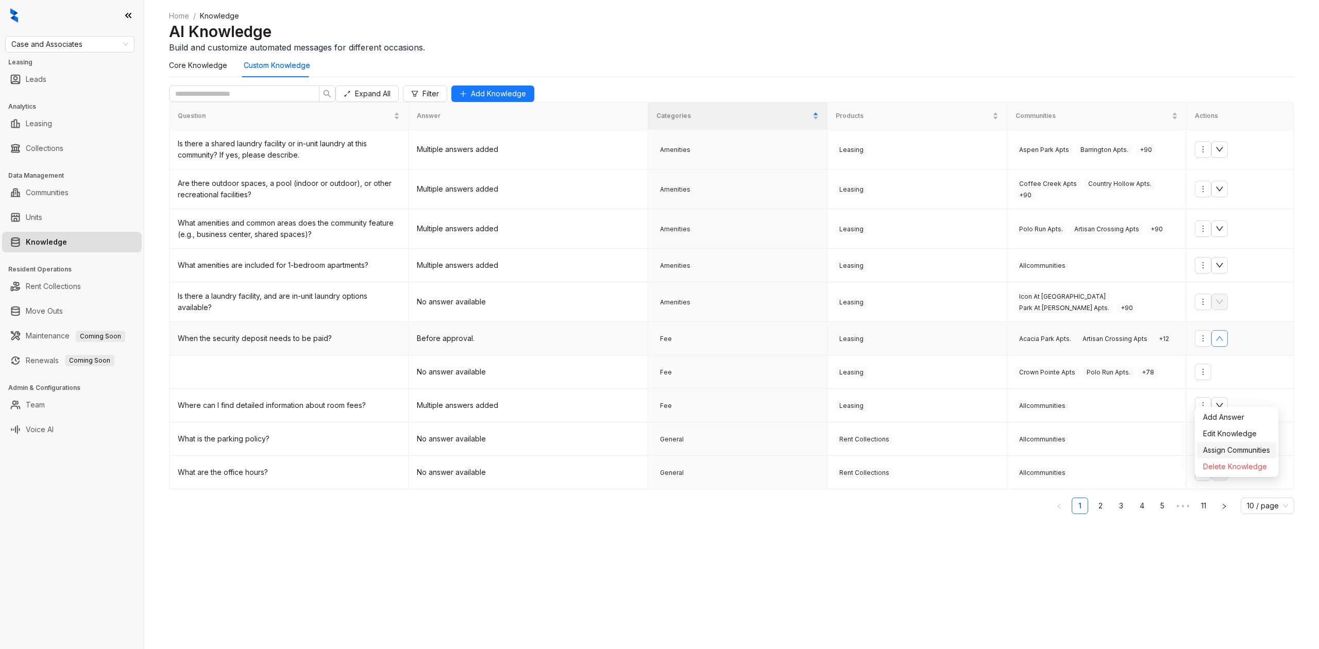
click at [1245, 448] on span "Assign Communities" at bounding box center [1236, 450] width 67 height 11
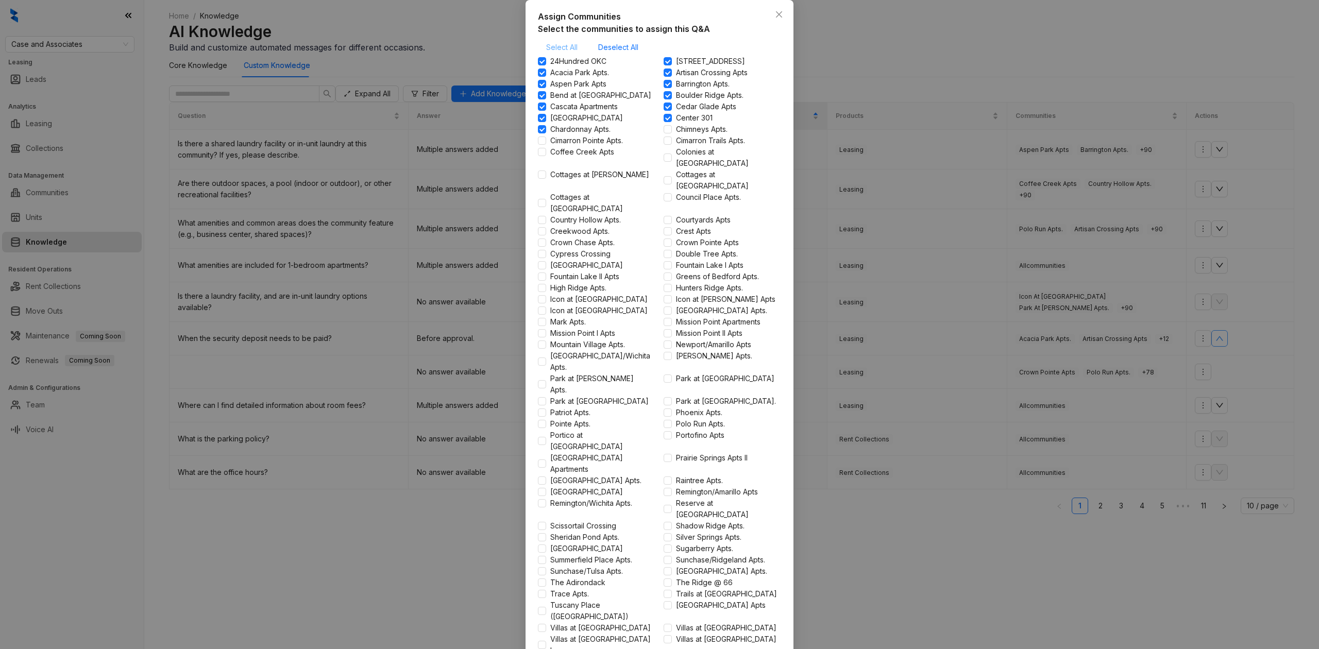
click at [576, 53] on span "Select All" at bounding box center [561, 47] width 31 height 11
